Goal: Check status: Check status

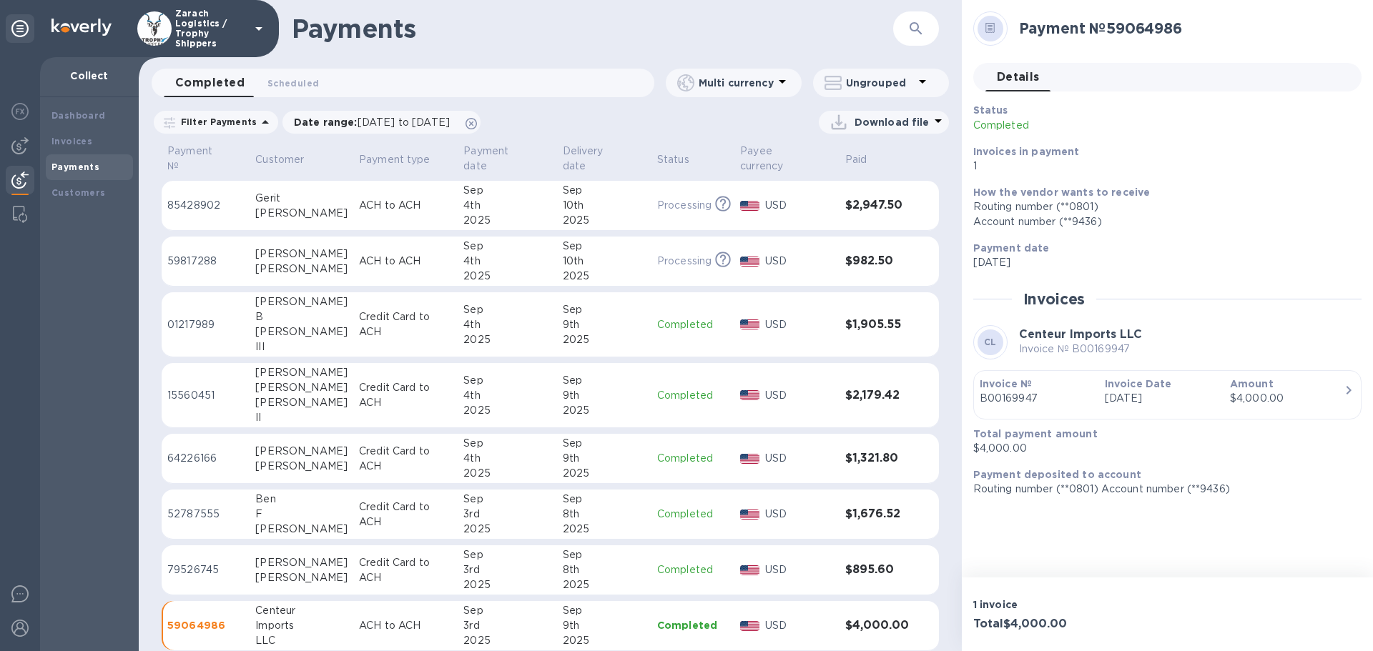
scroll to position [786, 0]
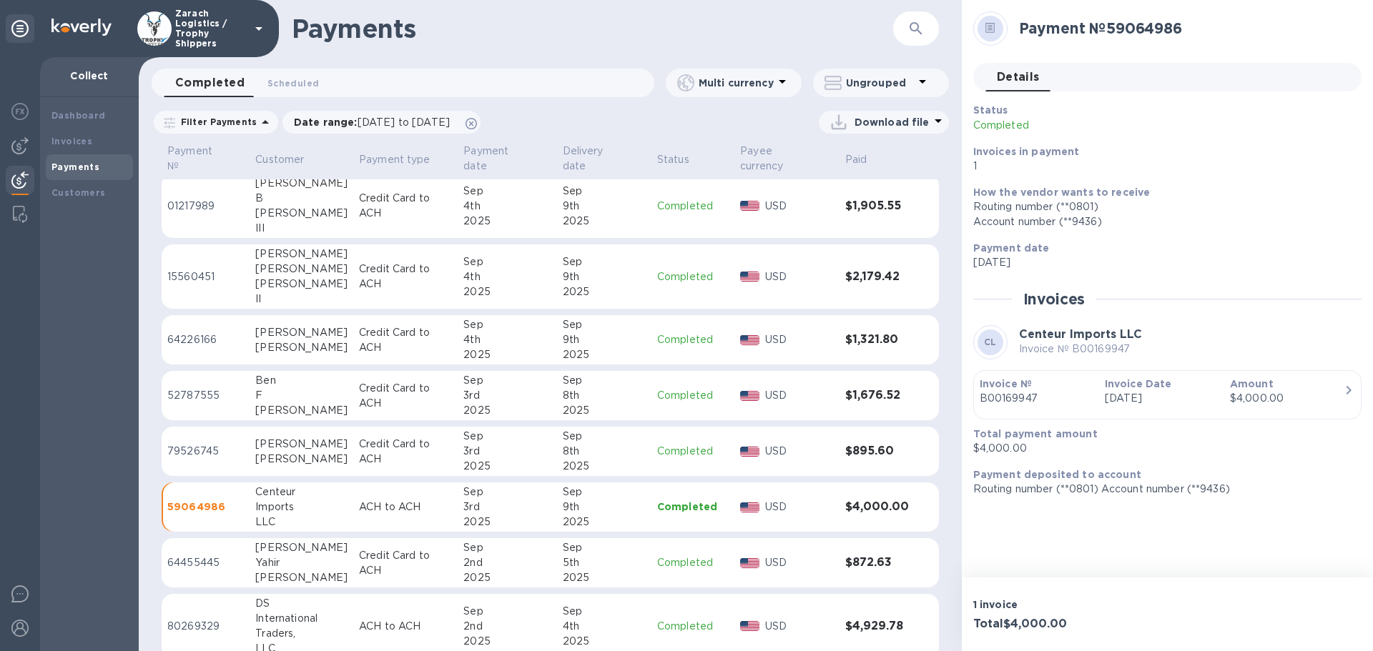
drag, startPoint x: 954, startPoint y: 393, endPoint x: 937, endPoint y: 213, distance: 181.1
click at [942, 183] on div "Payment № Customer Payment type Payment date Delivery date Status Payee currenc…" at bounding box center [550, 397] width 823 height 510
drag, startPoint x: 954, startPoint y: 398, endPoint x: 960, endPoint y: 347, distance: 50.5
click at [960, 347] on div "Payment № Customer Payment type Payment date Delivery date Status Payee currenc…" at bounding box center [550, 397] width 823 height 510
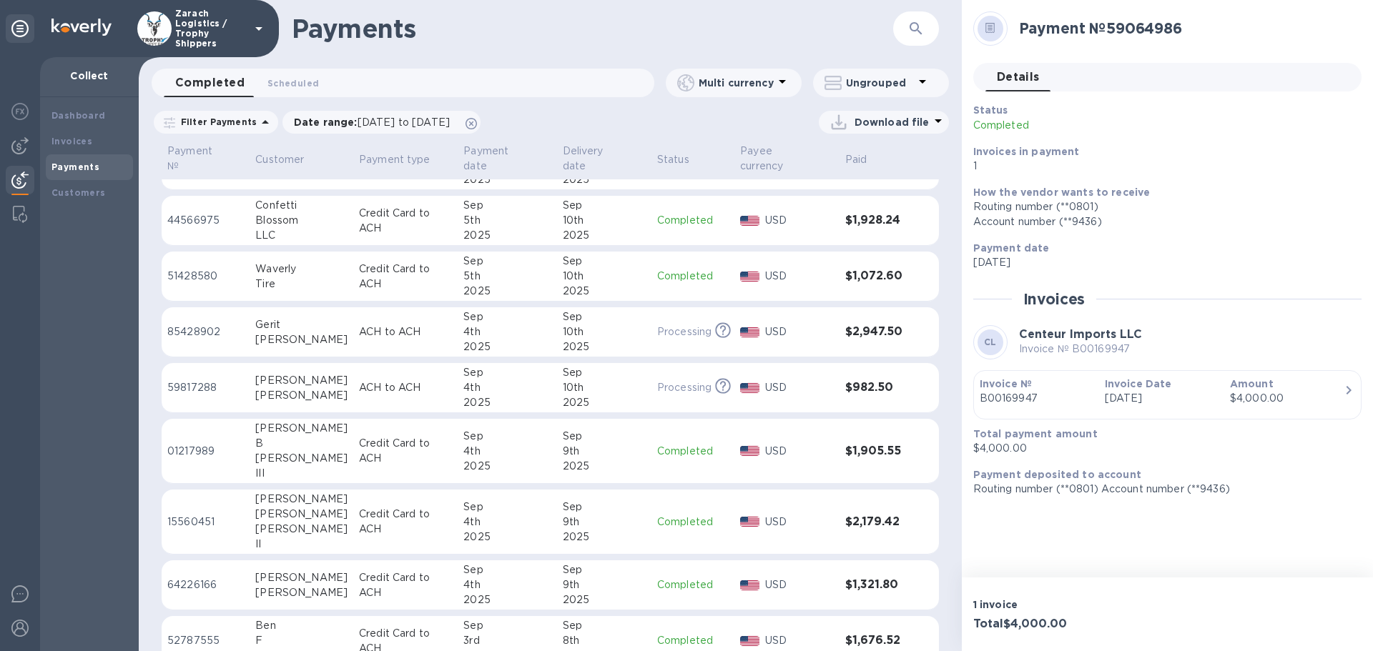
scroll to position [572, 0]
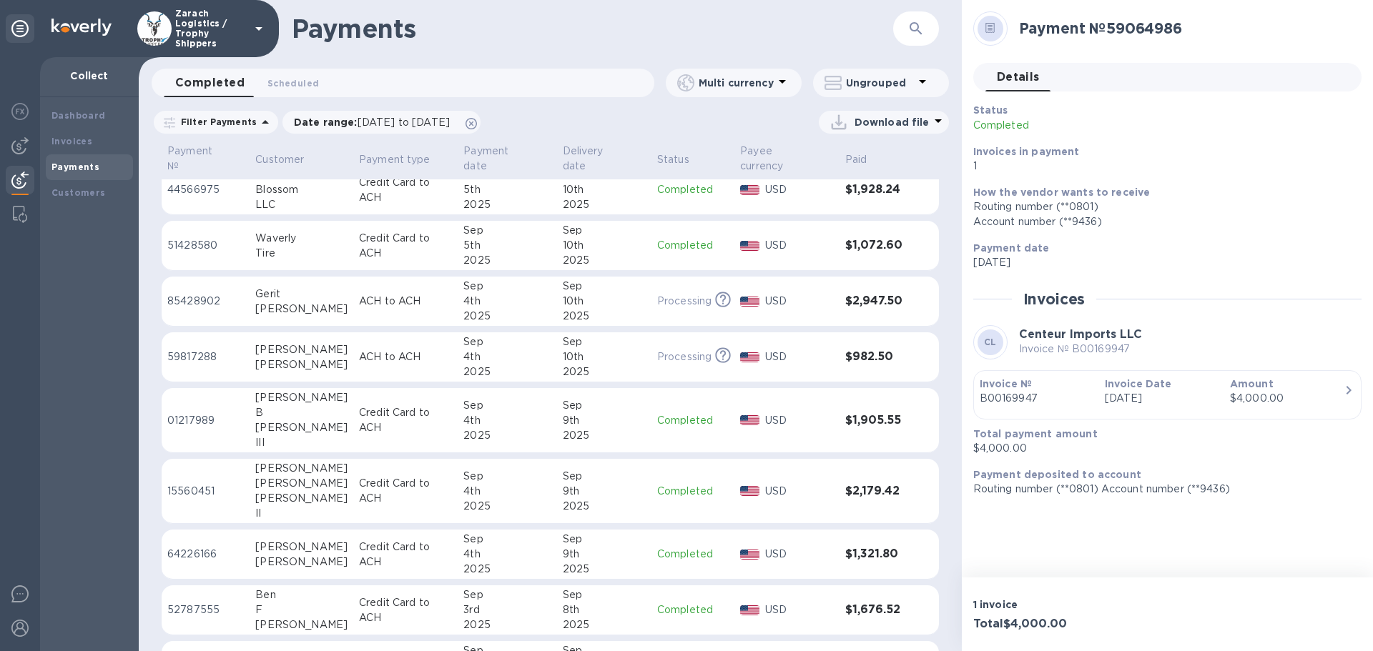
click at [190, 484] on p "15560451" at bounding box center [205, 491] width 77 height 15
click at [201, 413] on p "01217989" at bounding box center [205, 420] width 77 height 15
click at [212, 547] on p "64226166" at bounding box center [205, 554] width 77 height 15
